Goal: Book appointment/travel/reservation

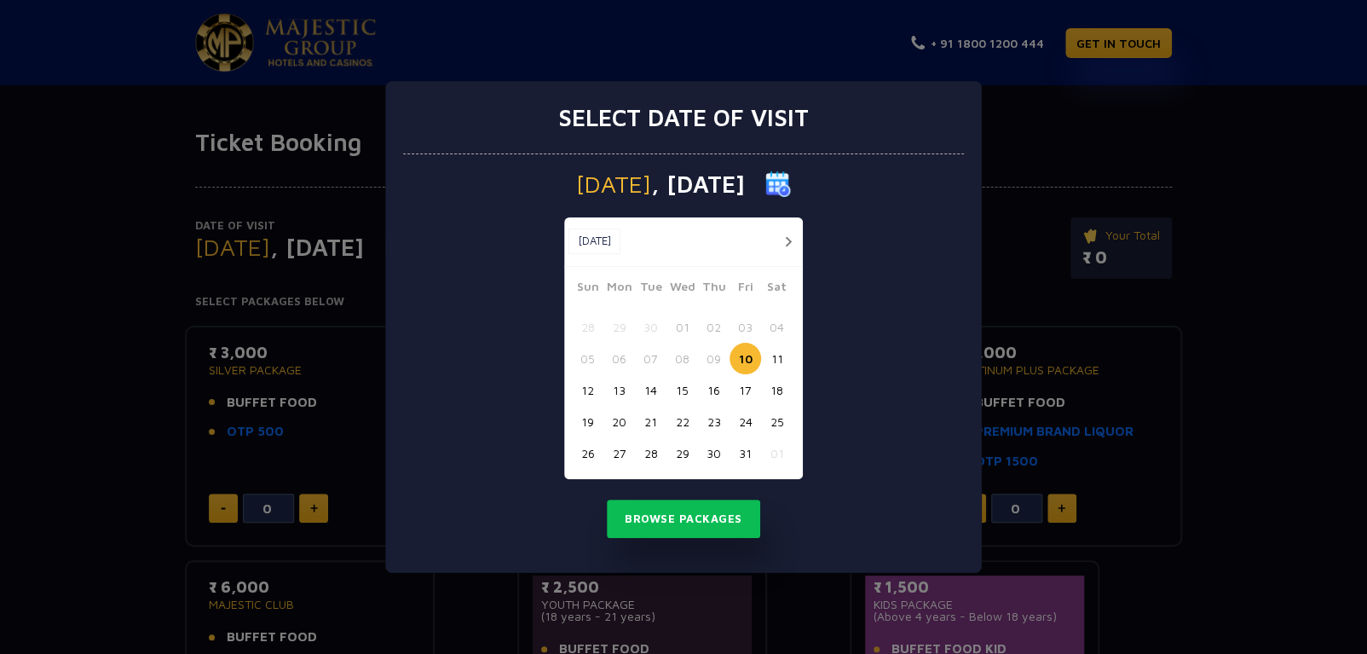
click at [787, 245] on button "button" at bounding box center [787, 241] width 21 height 21
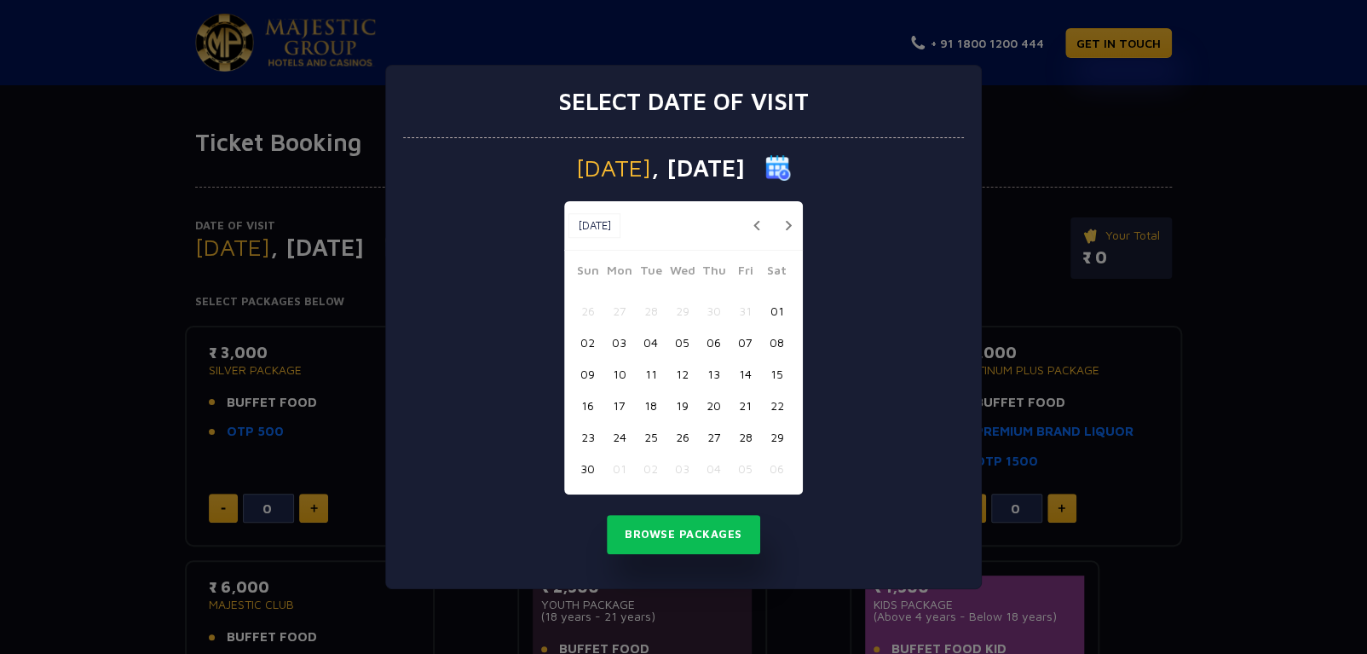
click at [787, 245] on div "Nov, 2025 Nov, 2025" at bounding box center [683, 225] width 239 height 49
click at [784, 222] on button "button" at bounding box center [787, 225] width 21 height 21
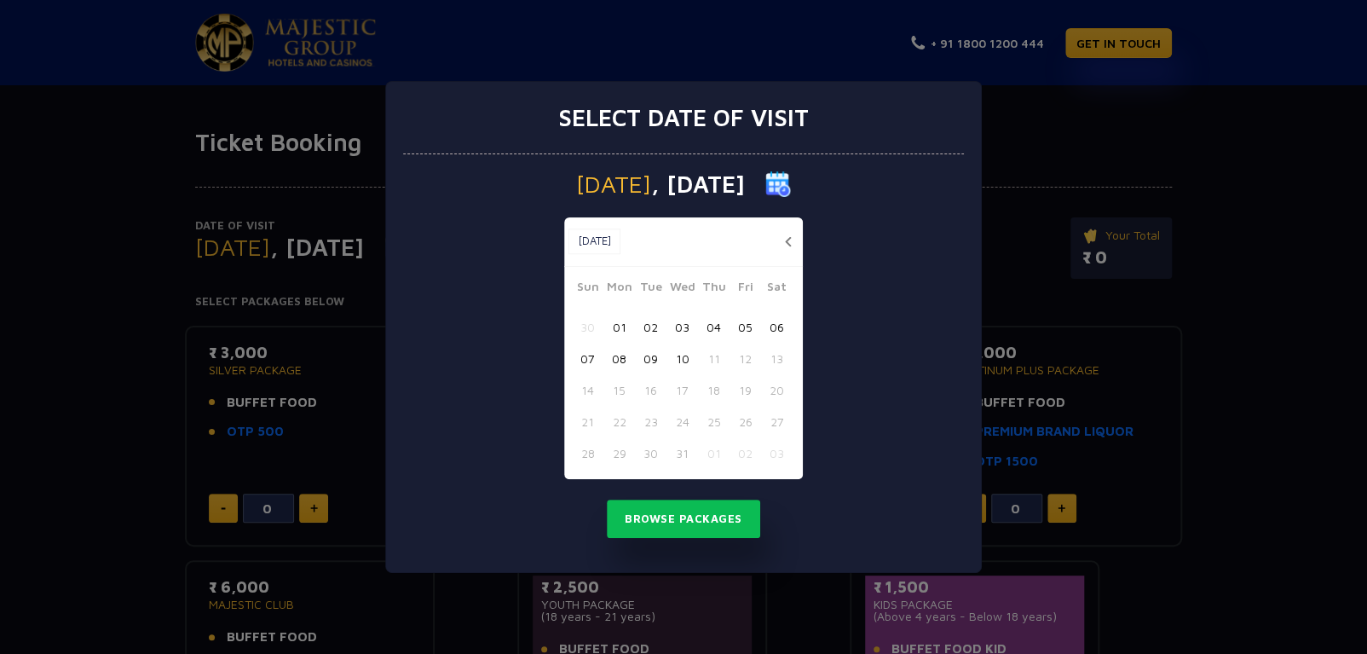
click at [1052, 321] on div "Select date of visit Friday , 10 Oct 2025 Dec, 2025 Dec, 2025 Sun Mon Tue Wed T…" at bounding box center [683, 327] width 1367 height 654
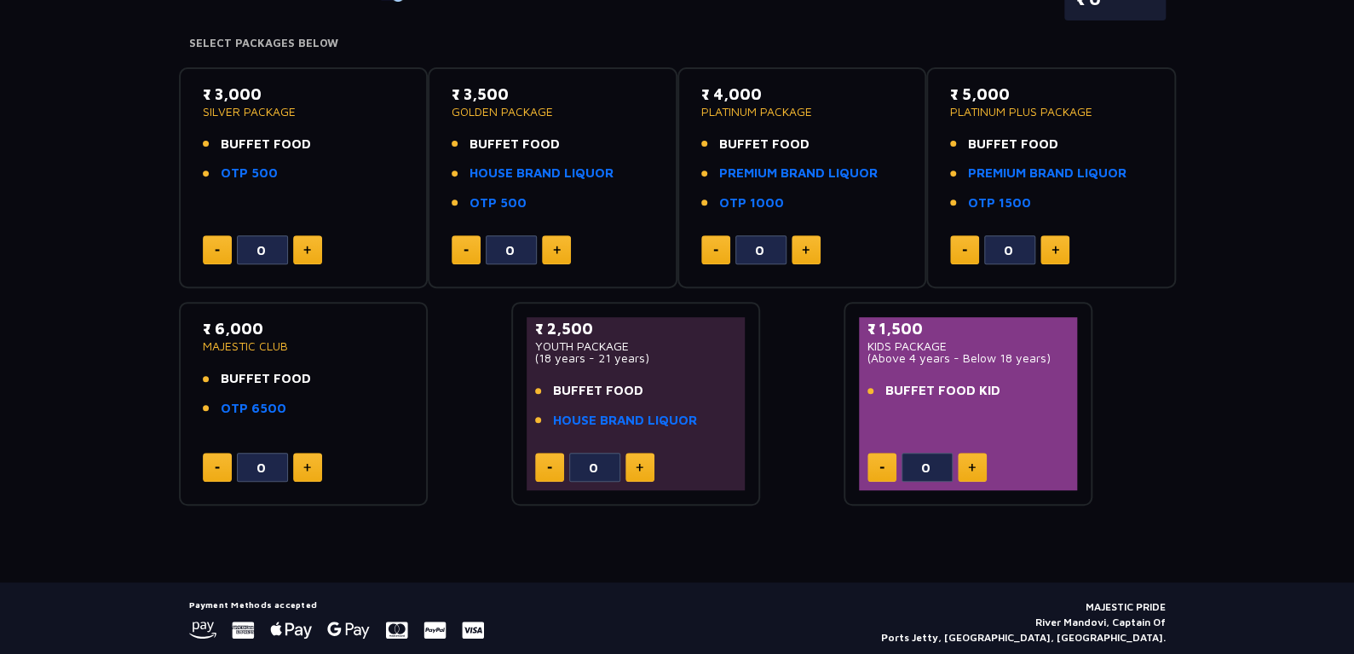
scroll to position [208, 0]
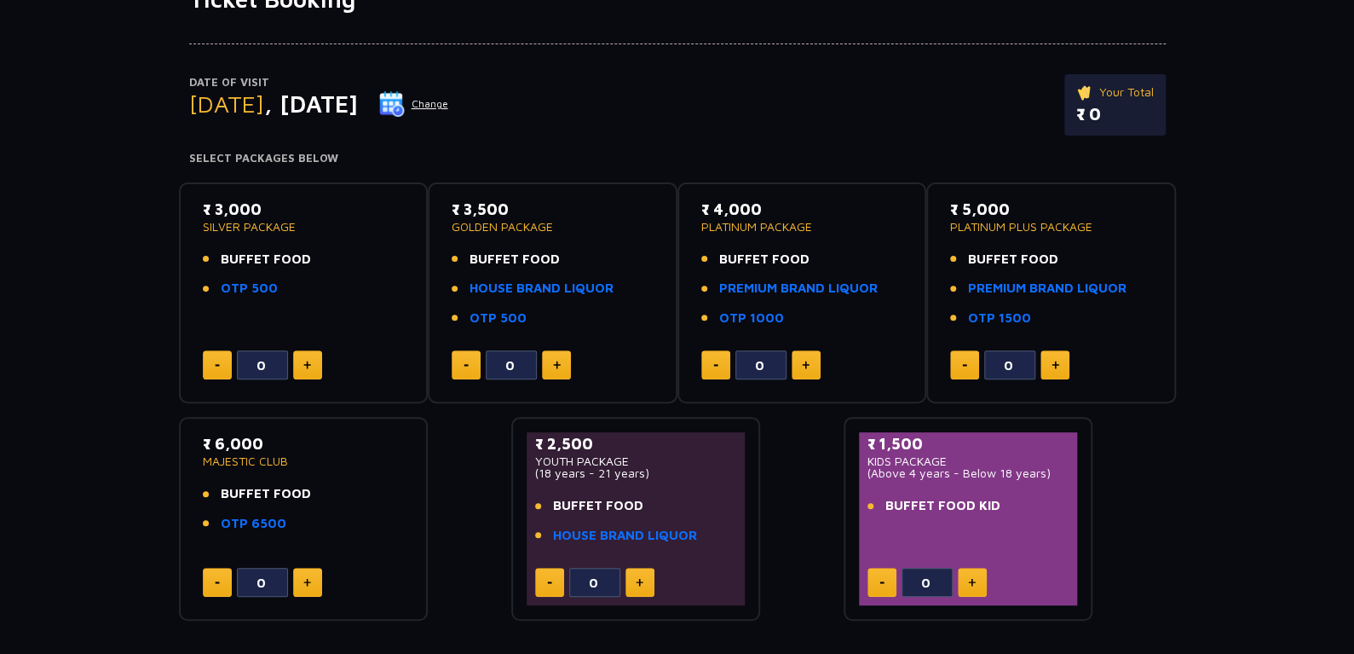
scroll to position [145, 0]
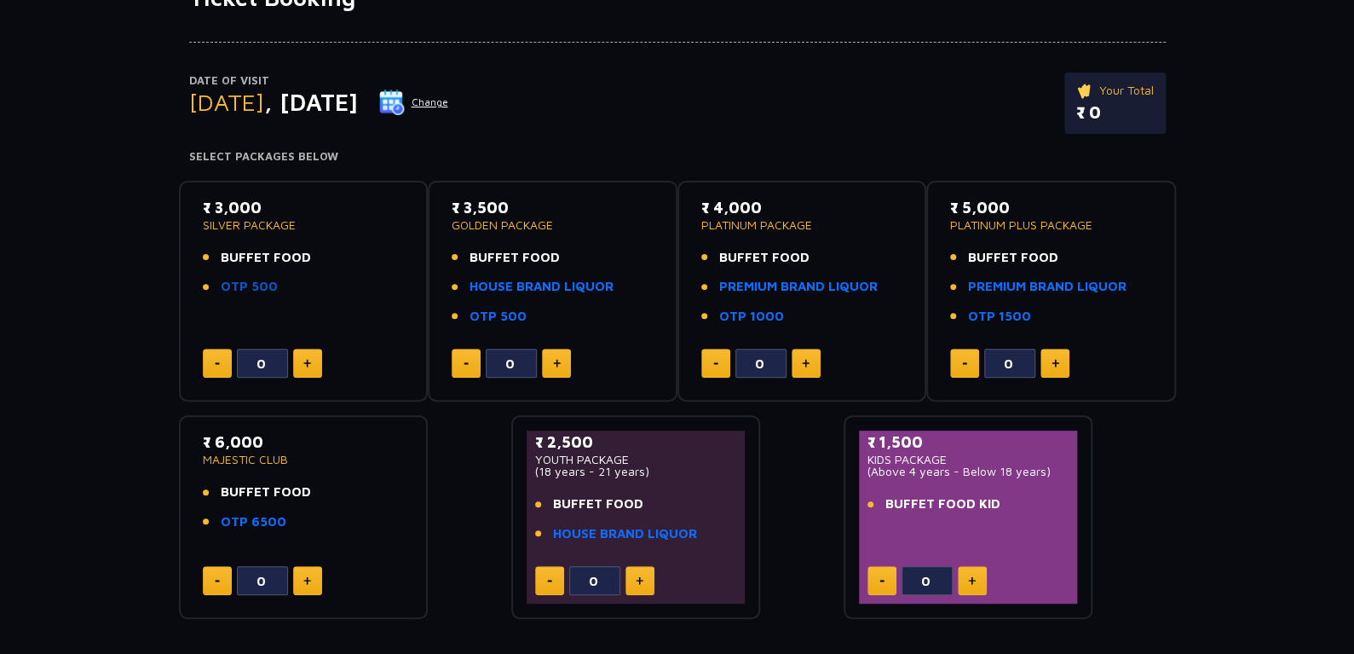
click at [262, 285] on link "OTP 500" at bounding box center [249, 287] width 57 height 20
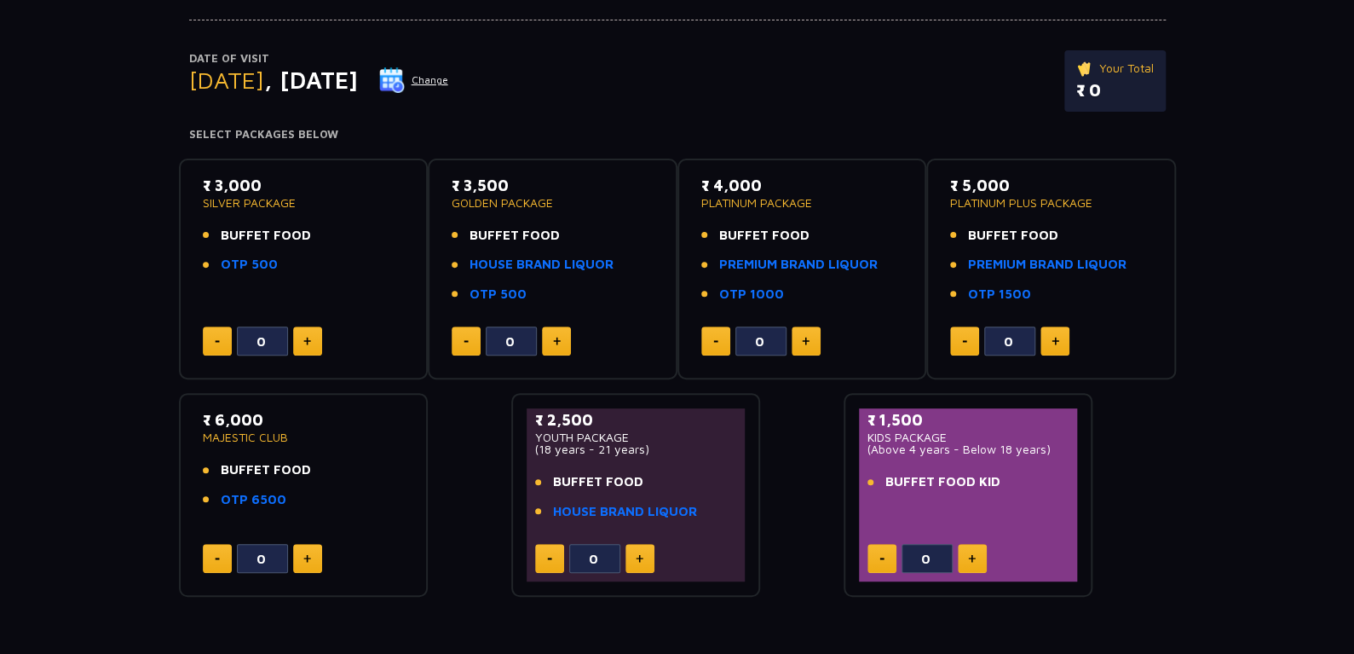
scroll to position [185, 0]
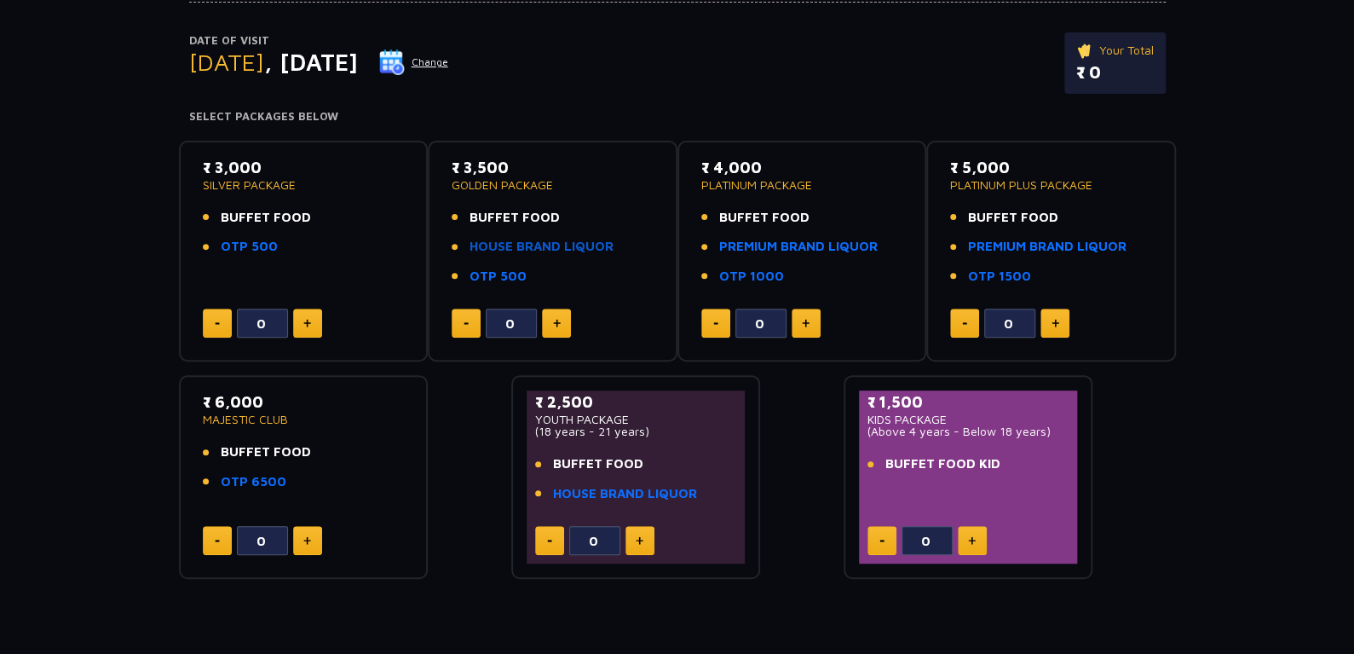
click at [515, 244] on link "HOUSE BRAND LIQUOR" at bounding box center [542, 247] width 144 height 20
